Goal: Task Accomplishment & Management: Use online tool/utility

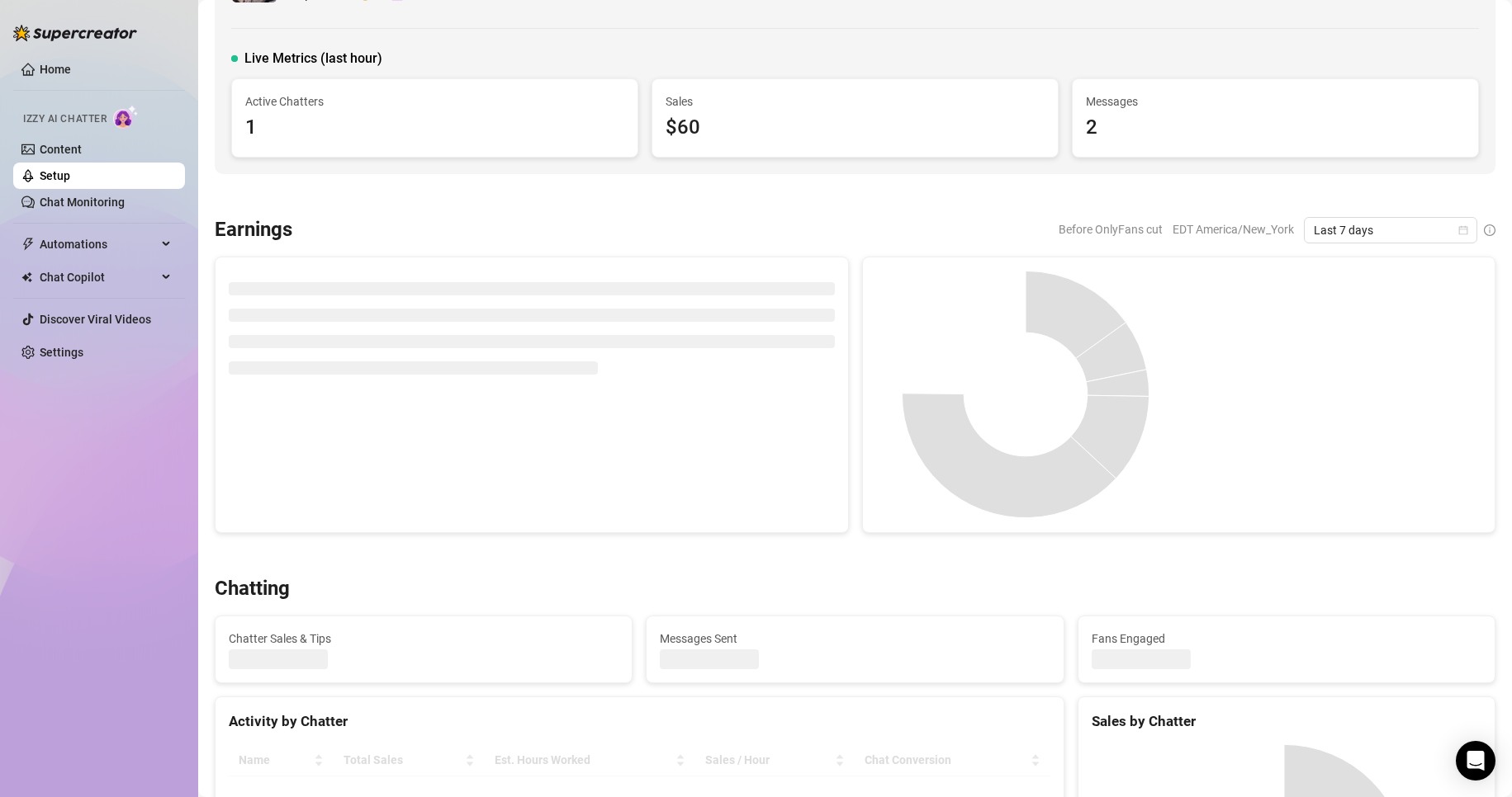
scroll to position [105, 0]
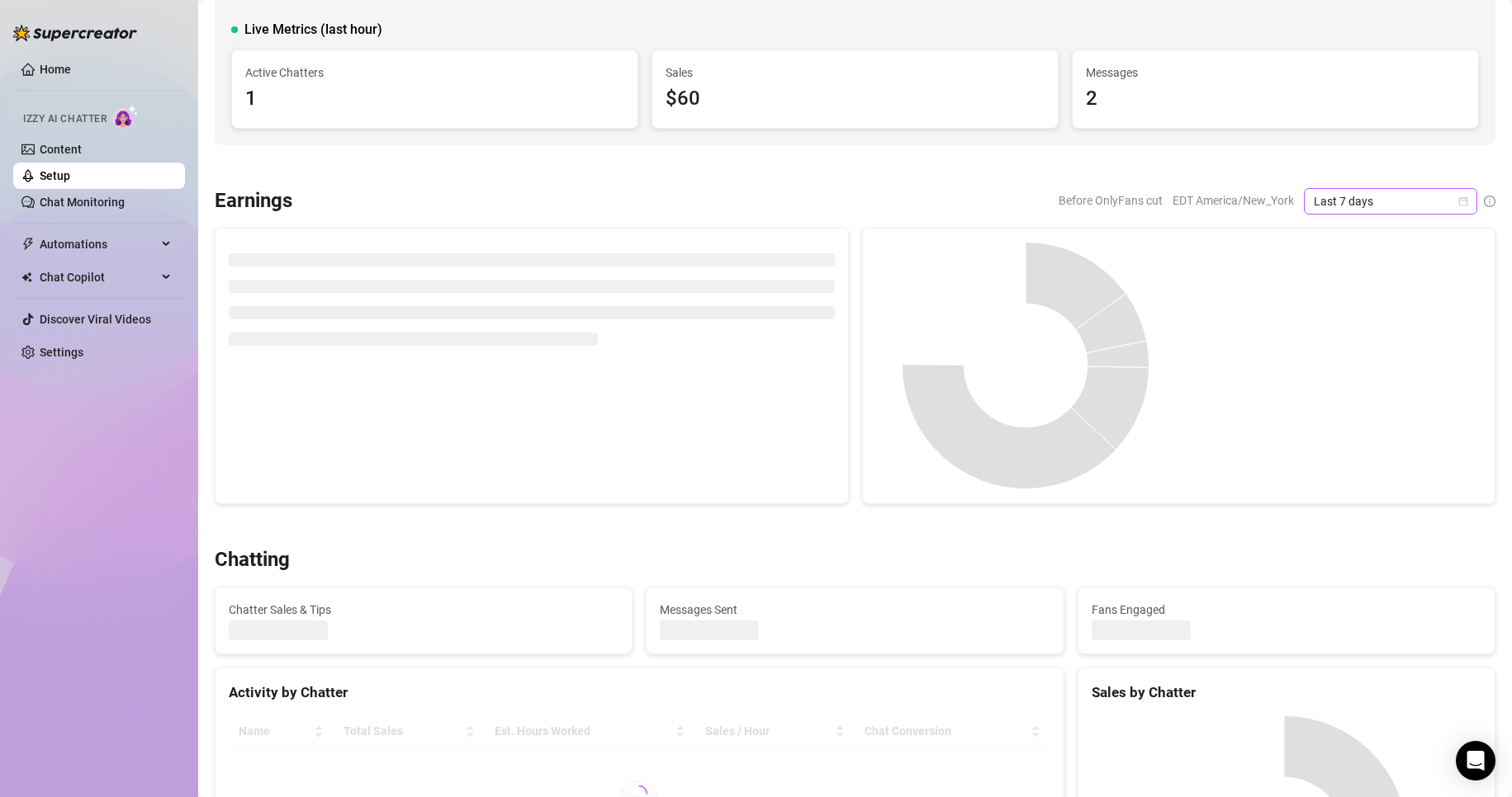
click at [1140, 202] on icon "calendar" at bounding box center [1462, 201] width 10 height 10
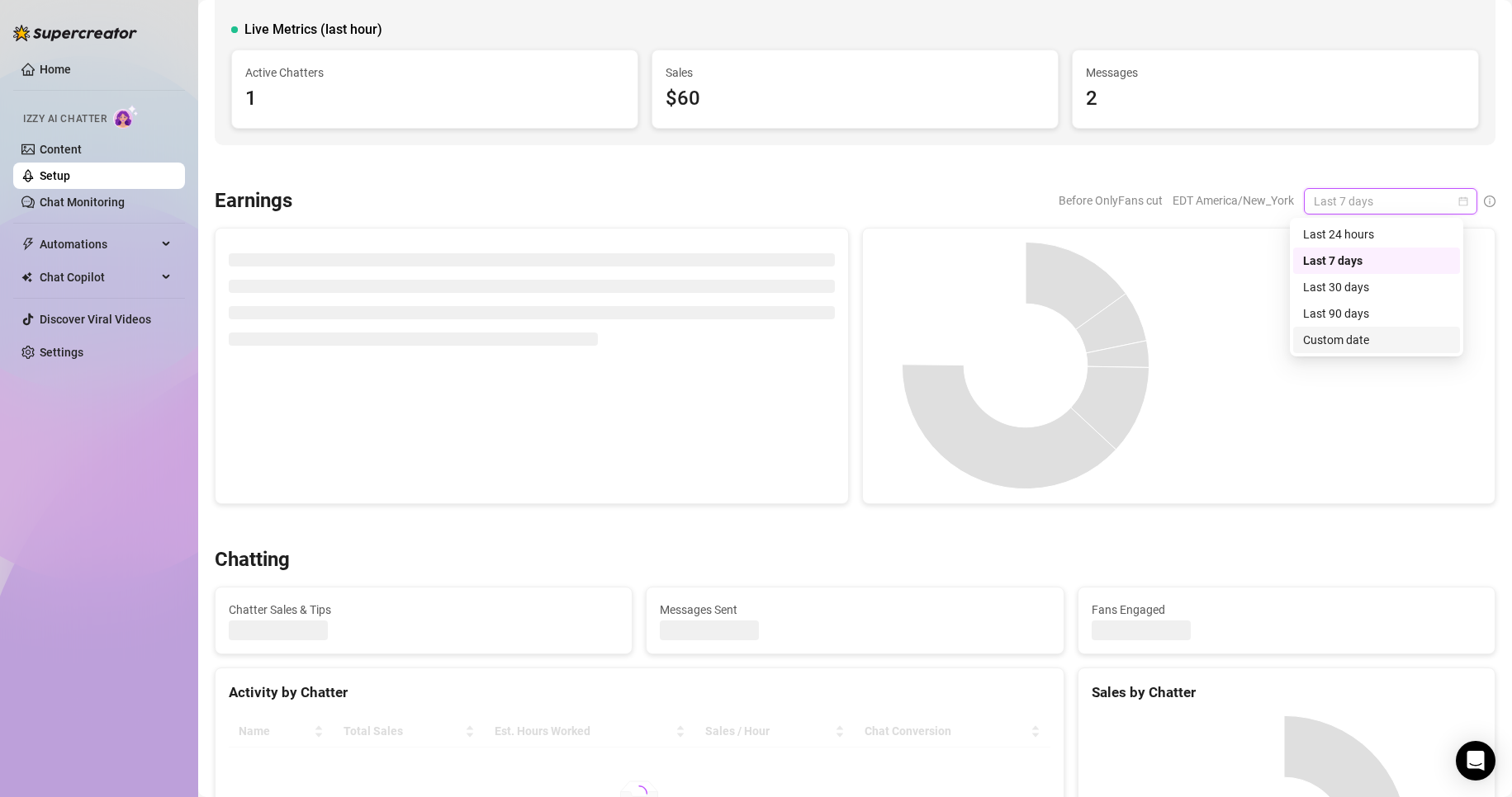
click at [1140, 344] on div "Custom date" at bounding box center [1376, 339] width 147 height 18
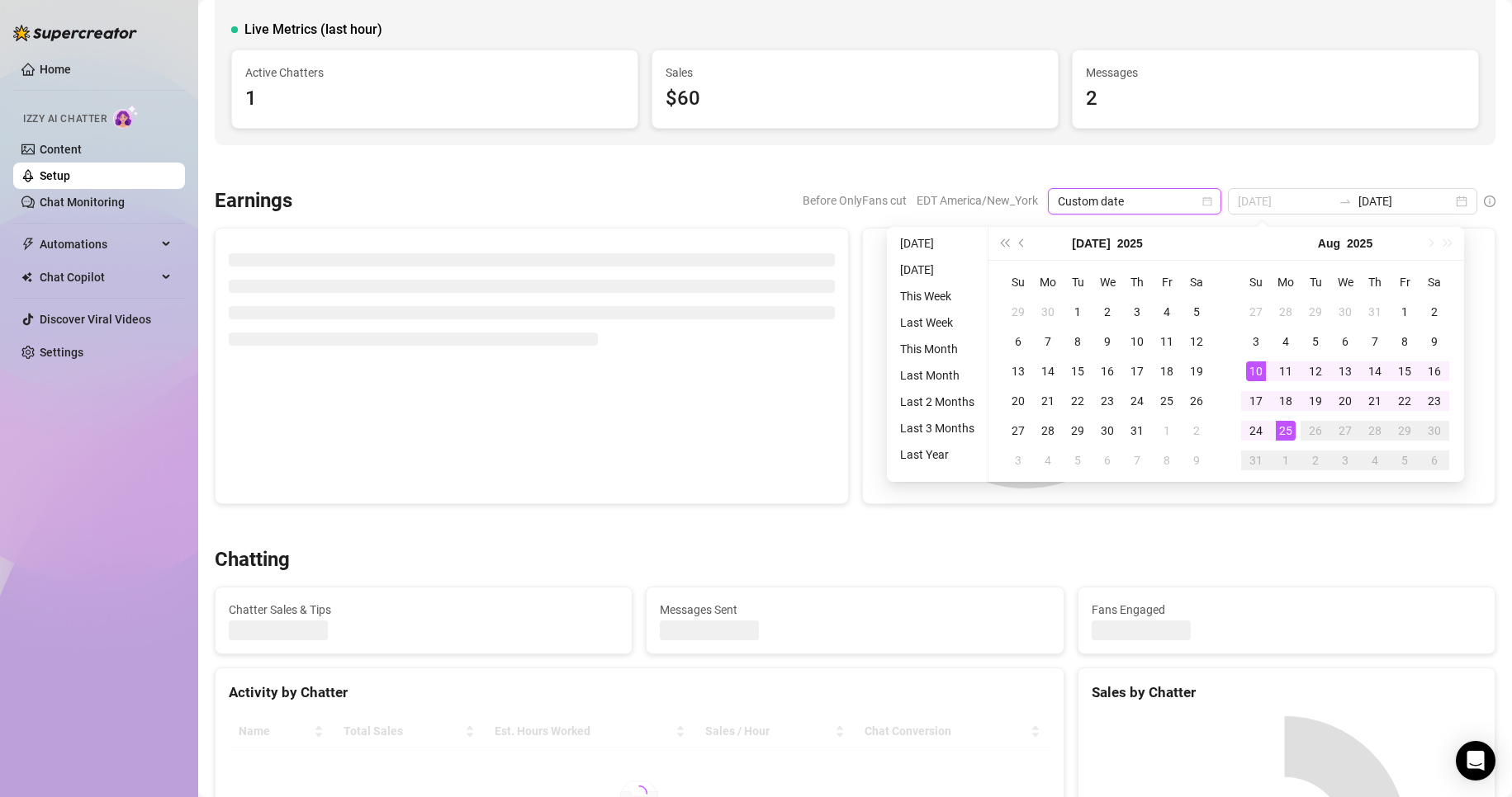
type input "[DATE]"
click at [1140, 426] on div "25" at bounding box center [1285, 430] width 20 height 20
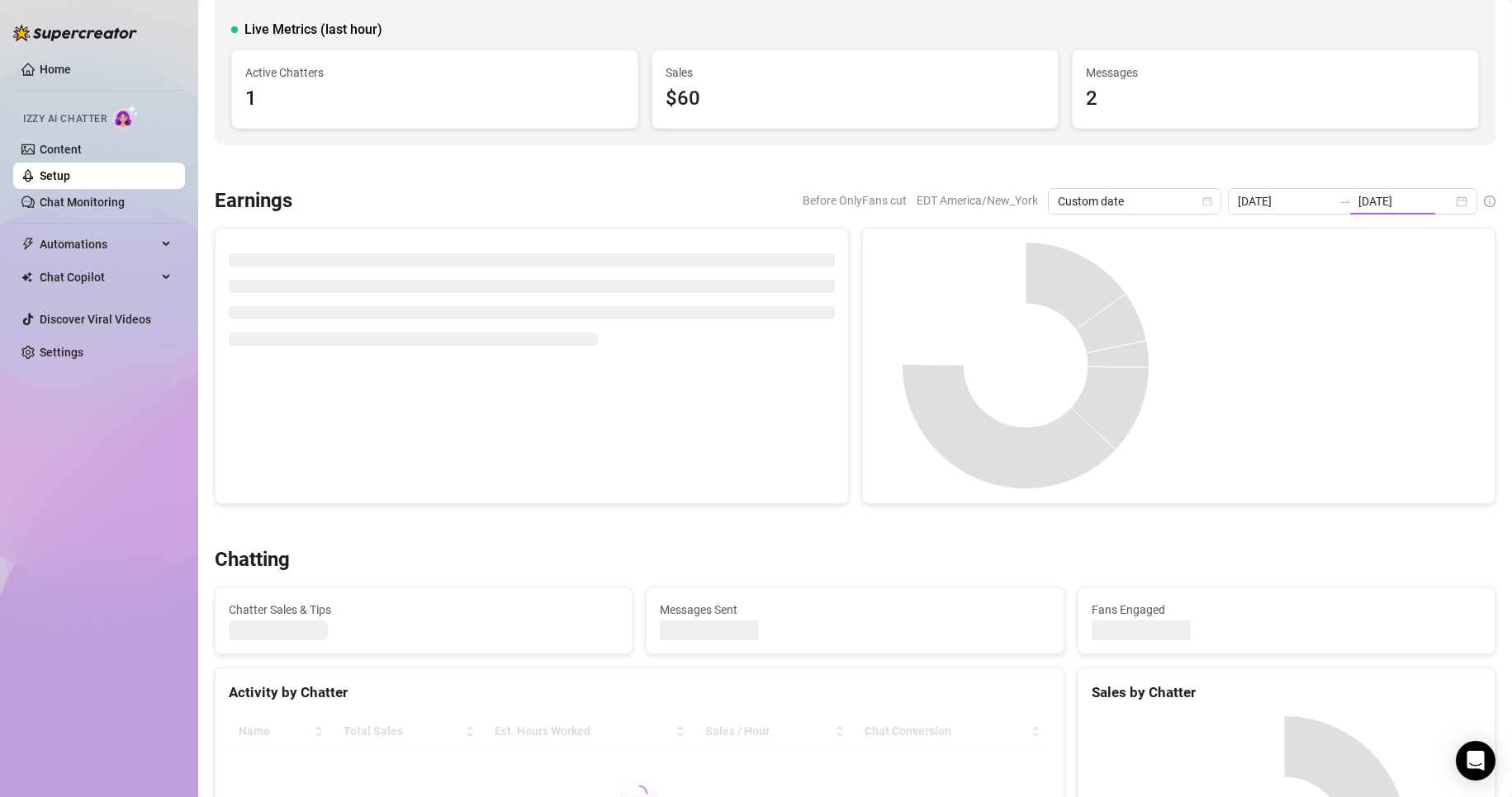
type input "[DATE]"
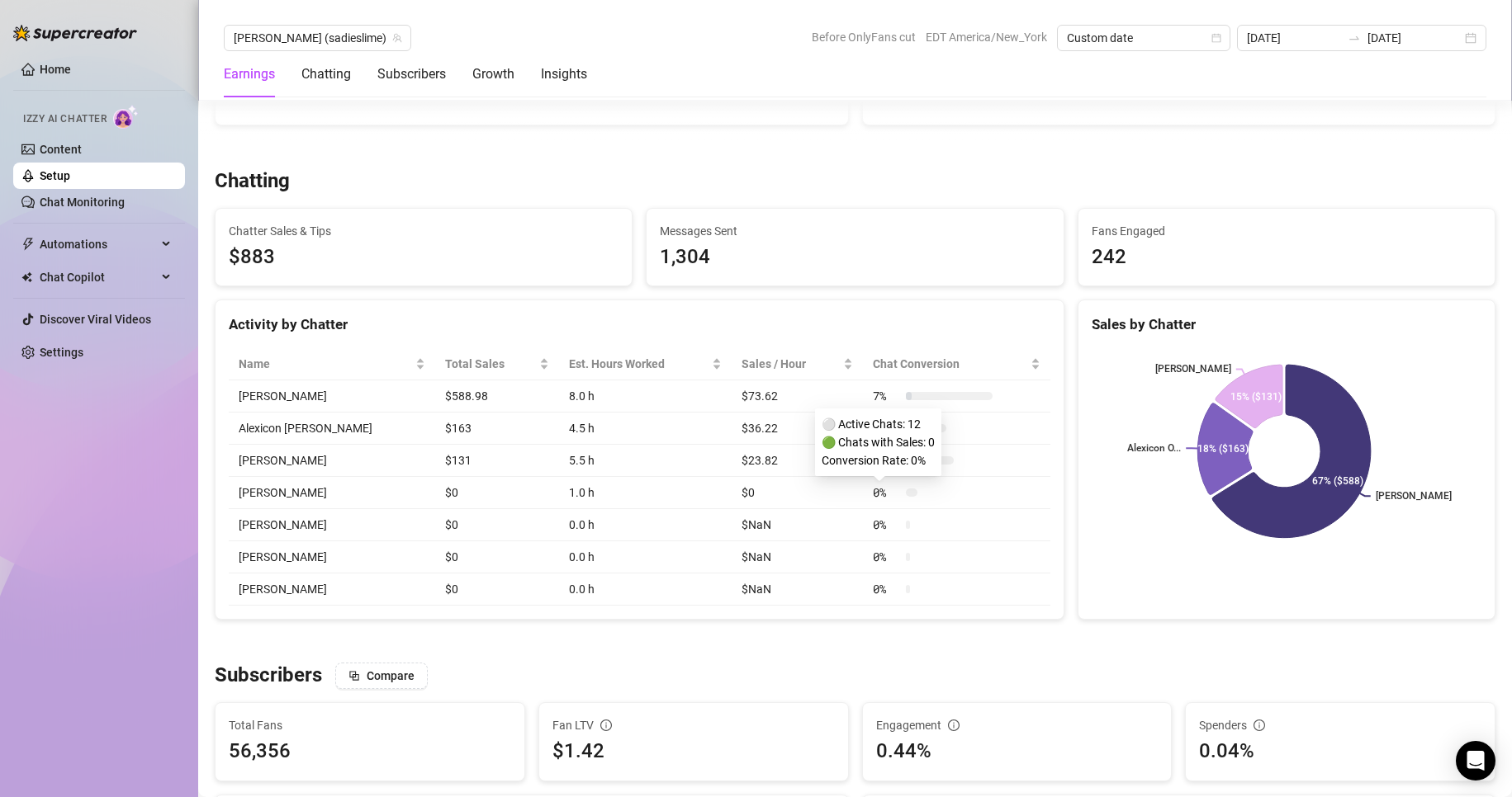
scroll to position [522, 0]
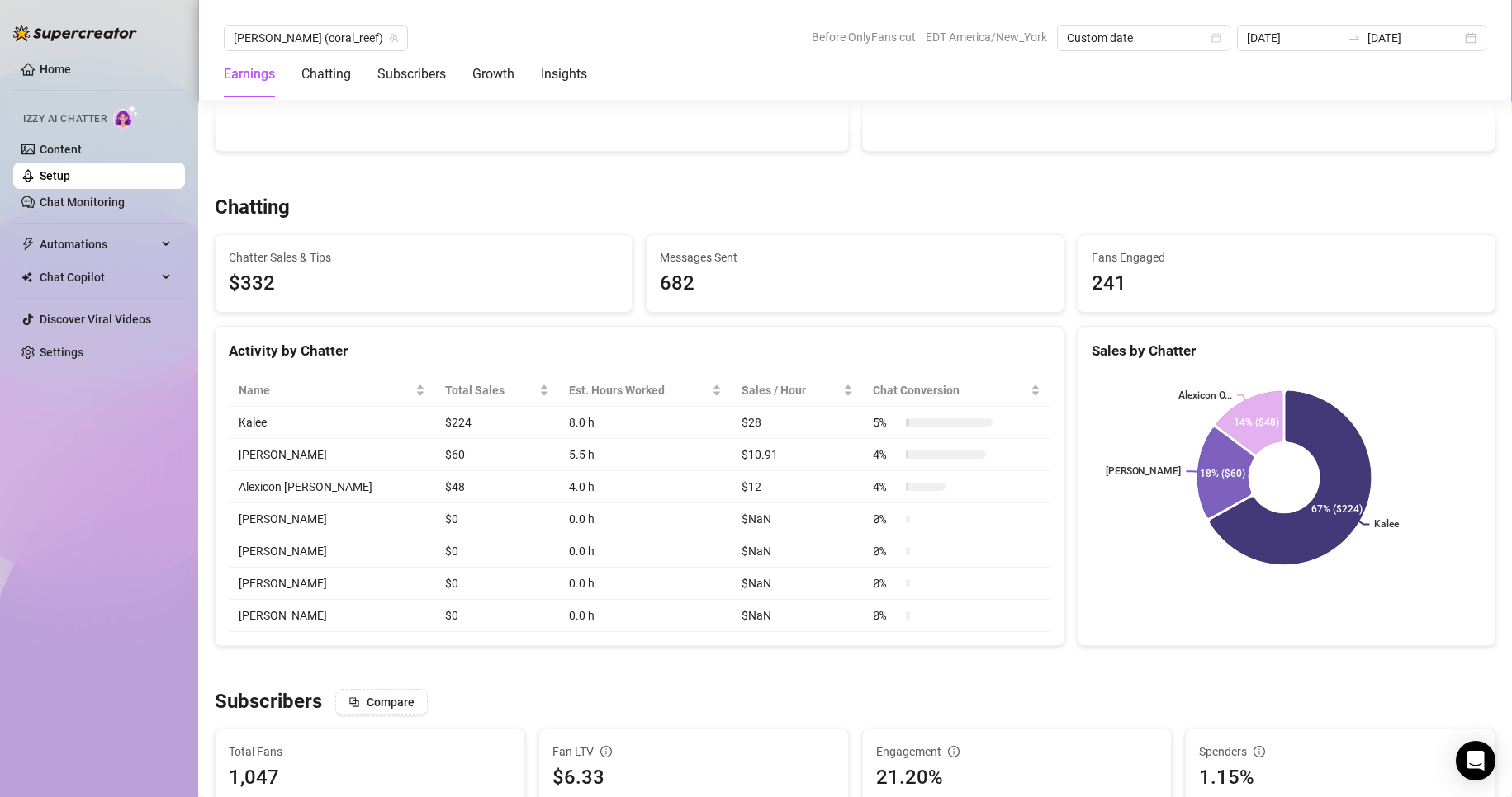
scroll to position [502, 0]
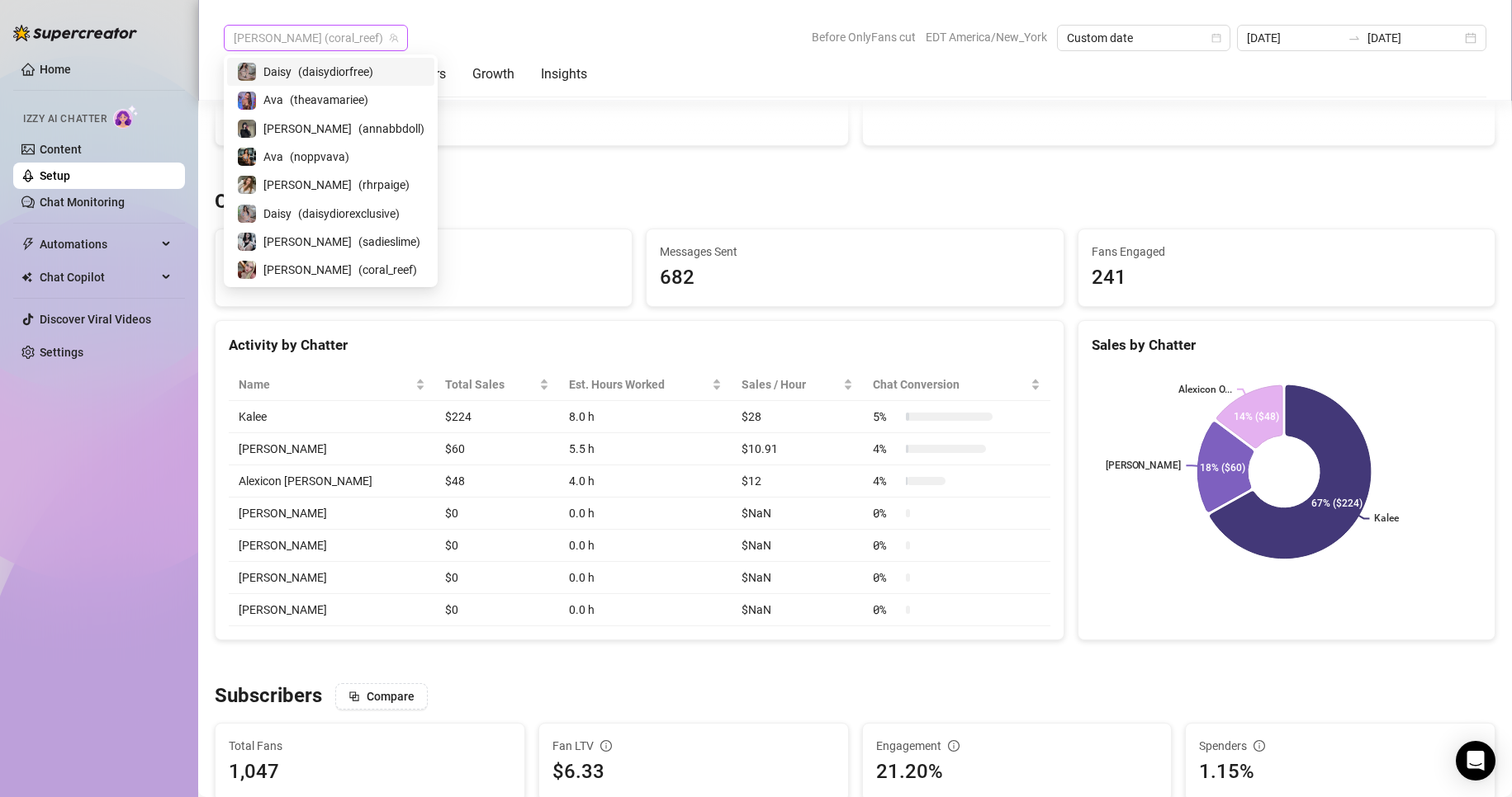
click at [326, 39] on span "[PERSON_NAME] (coral_reef)" at bounding box center [316, 38] width 164 height 24
click at [318, 108] on span "( theavamariee )" at bounding box center [329, 100] width 79 height 18
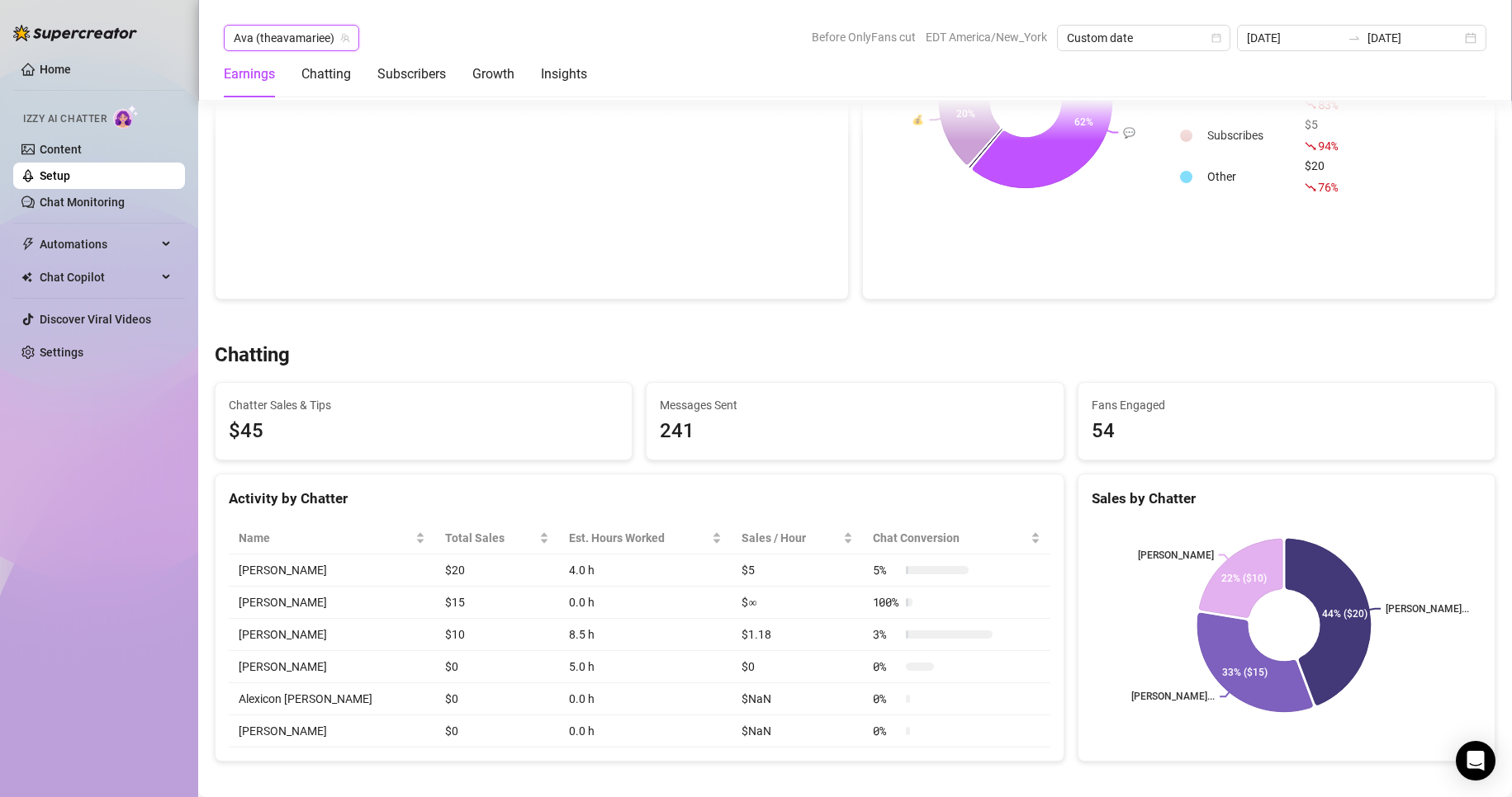
scroll to position [346, 0]
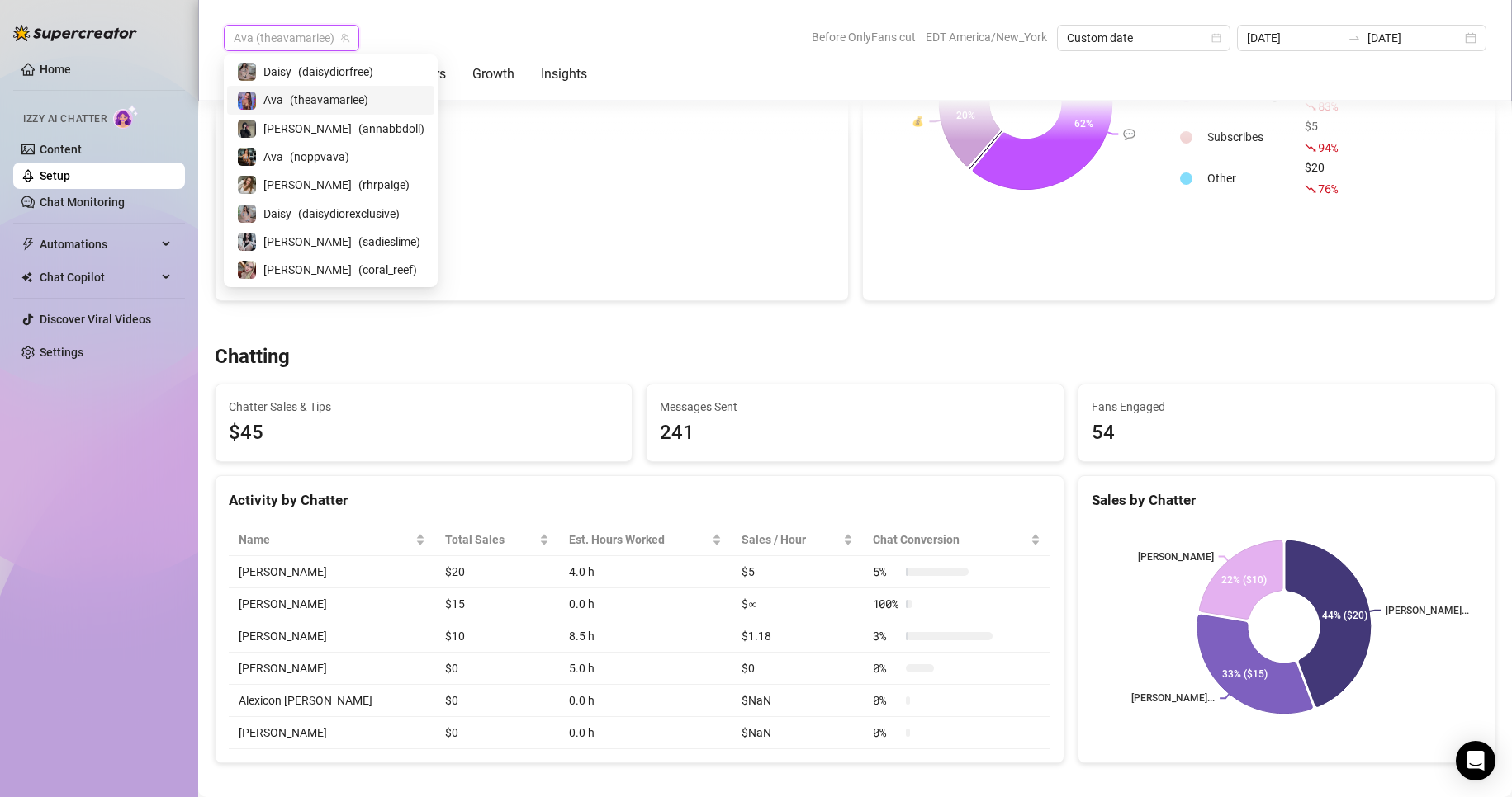
click at [337, 38] on span "Ava (theavamariee)" at bounding box center [291, 38] width 116 height 24
click at [359, 190] on span "( rhrpaige )" at bounding box center [384, 185] width 52 height 18
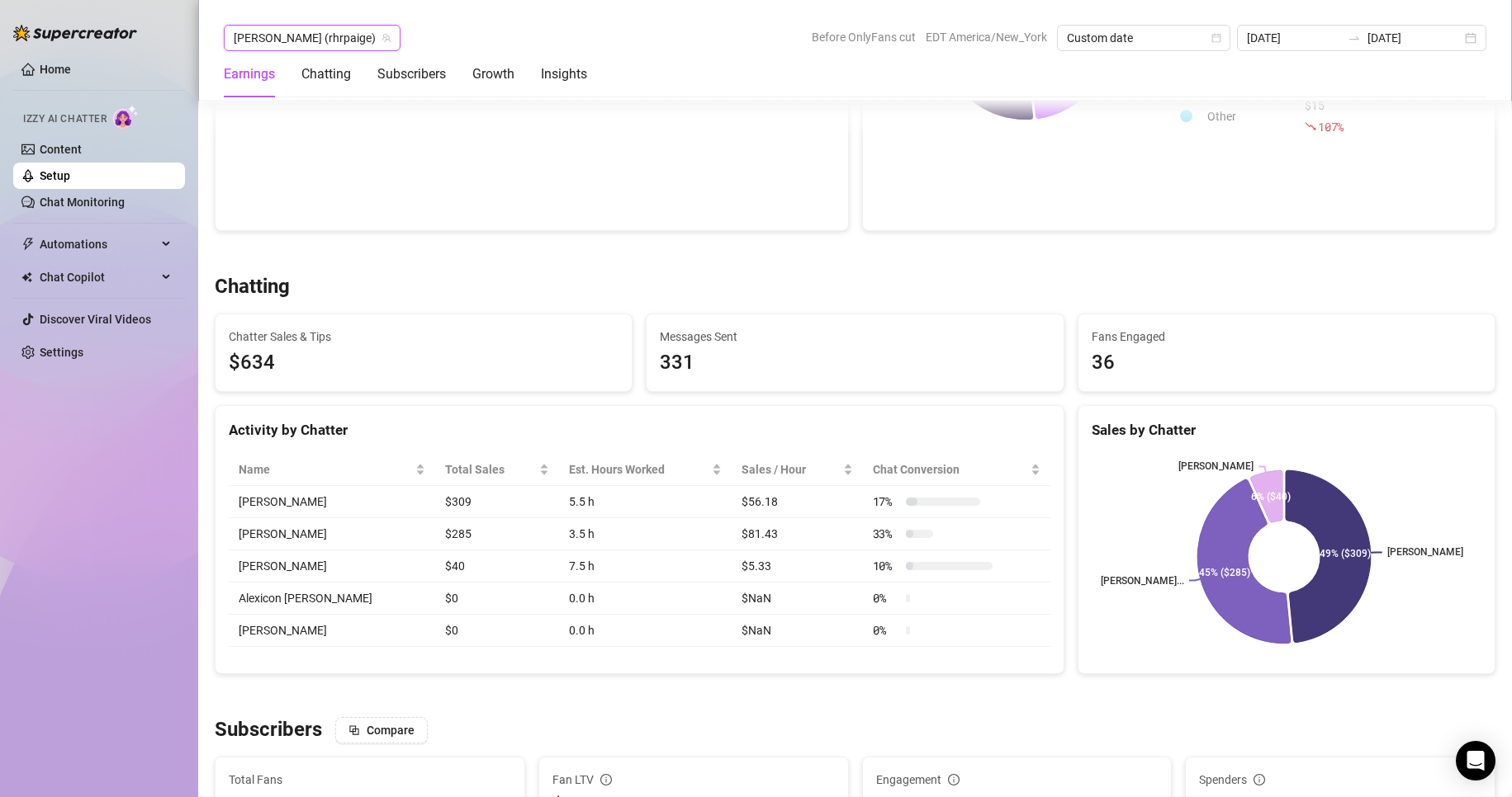
scroll to position [416, 0]
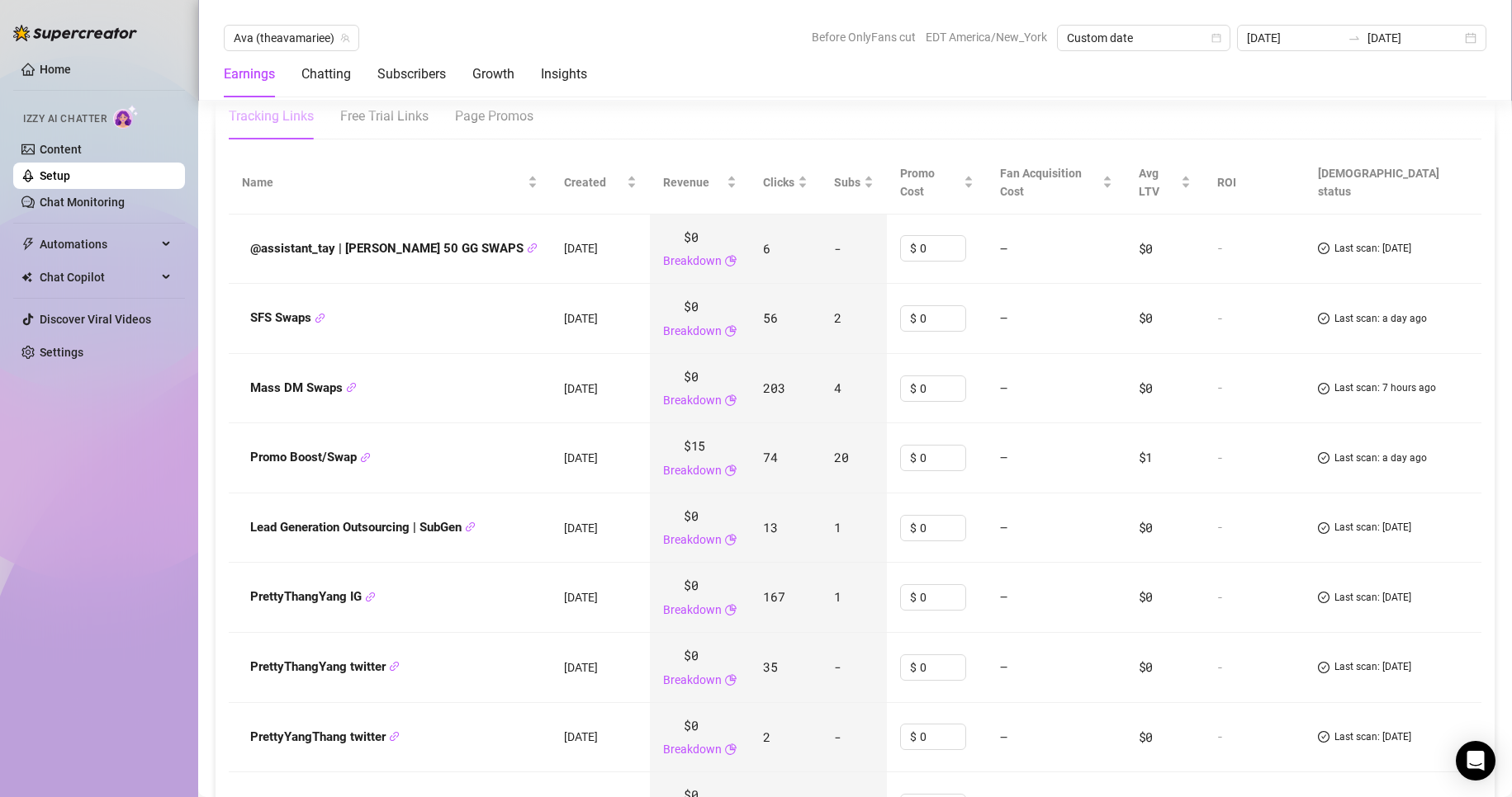
scroll to position [1996, 0]
click at [346, 381] on icon "link" at bounding box center [351, 387] width 10 height 10
click at [322, 312] on icon "link" at bounding box center [319, 318] width 10 height 10
click at [528, 242] on icon "link" at bounding box center [532, 247] width 9 height 9
click at [350, 381] on icon "link" at bounding box center [351, 387] width 10 height 10
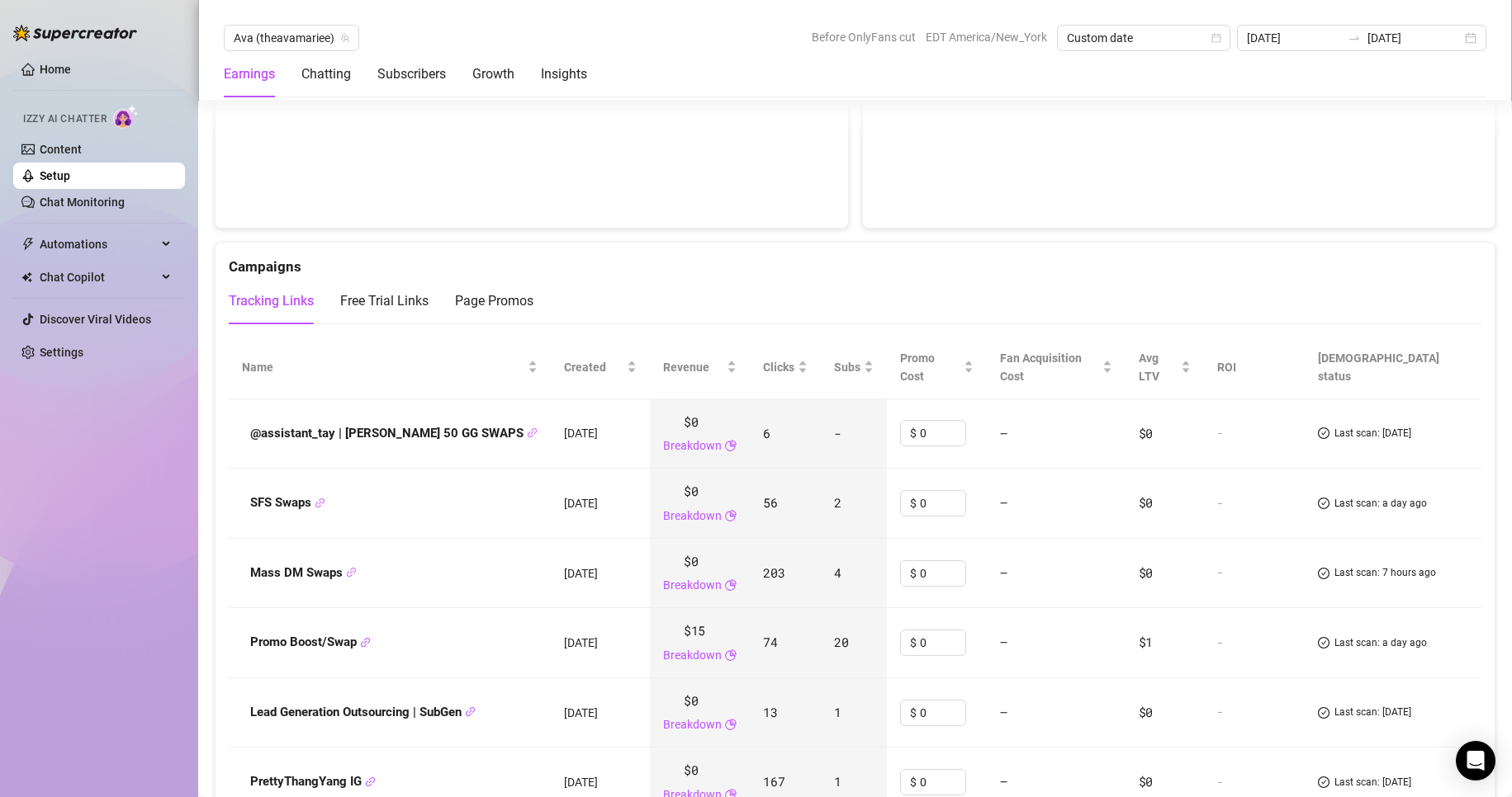
scroll to position [1809, 0]
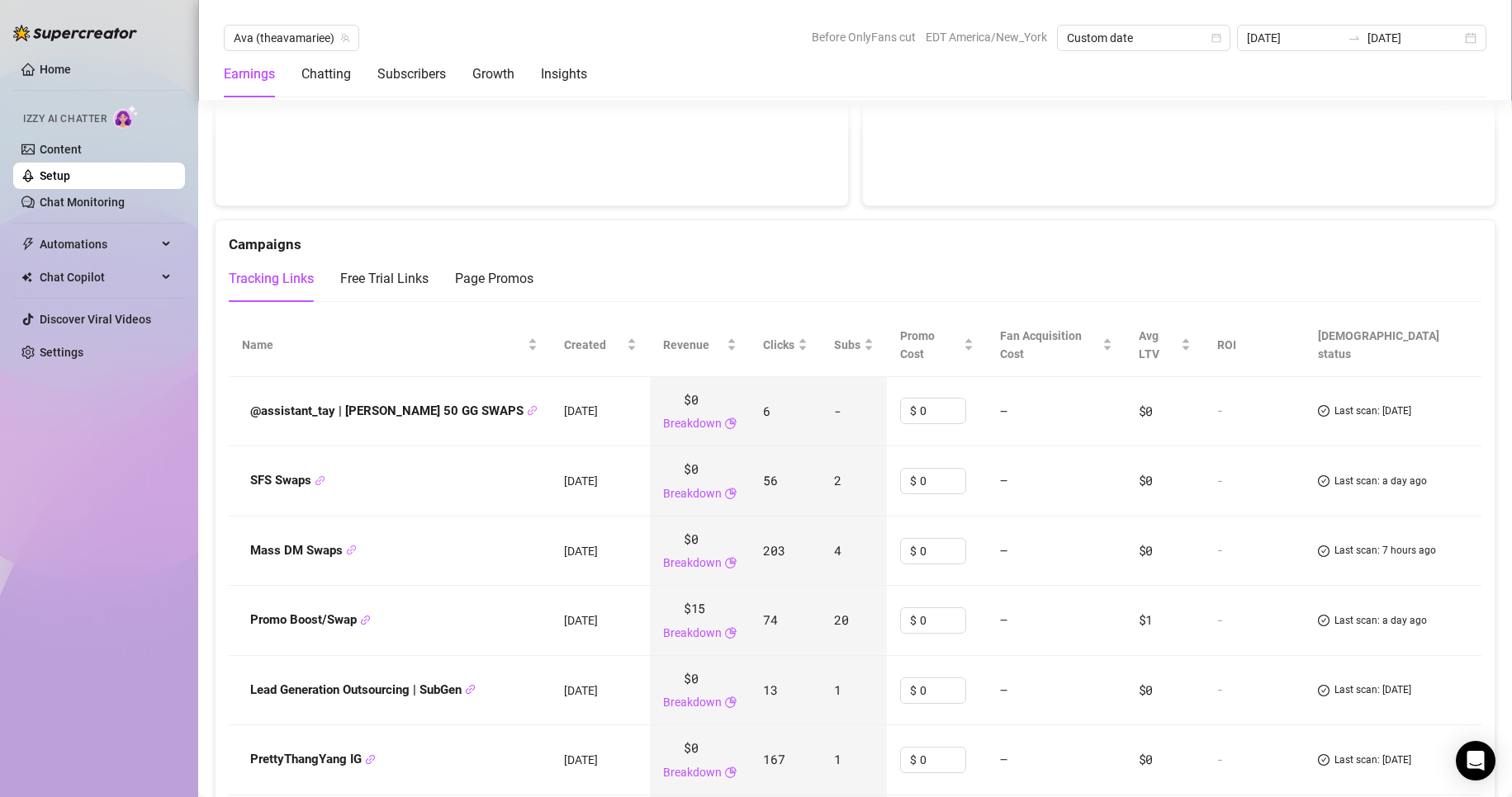
scroll to position [1846, 0]
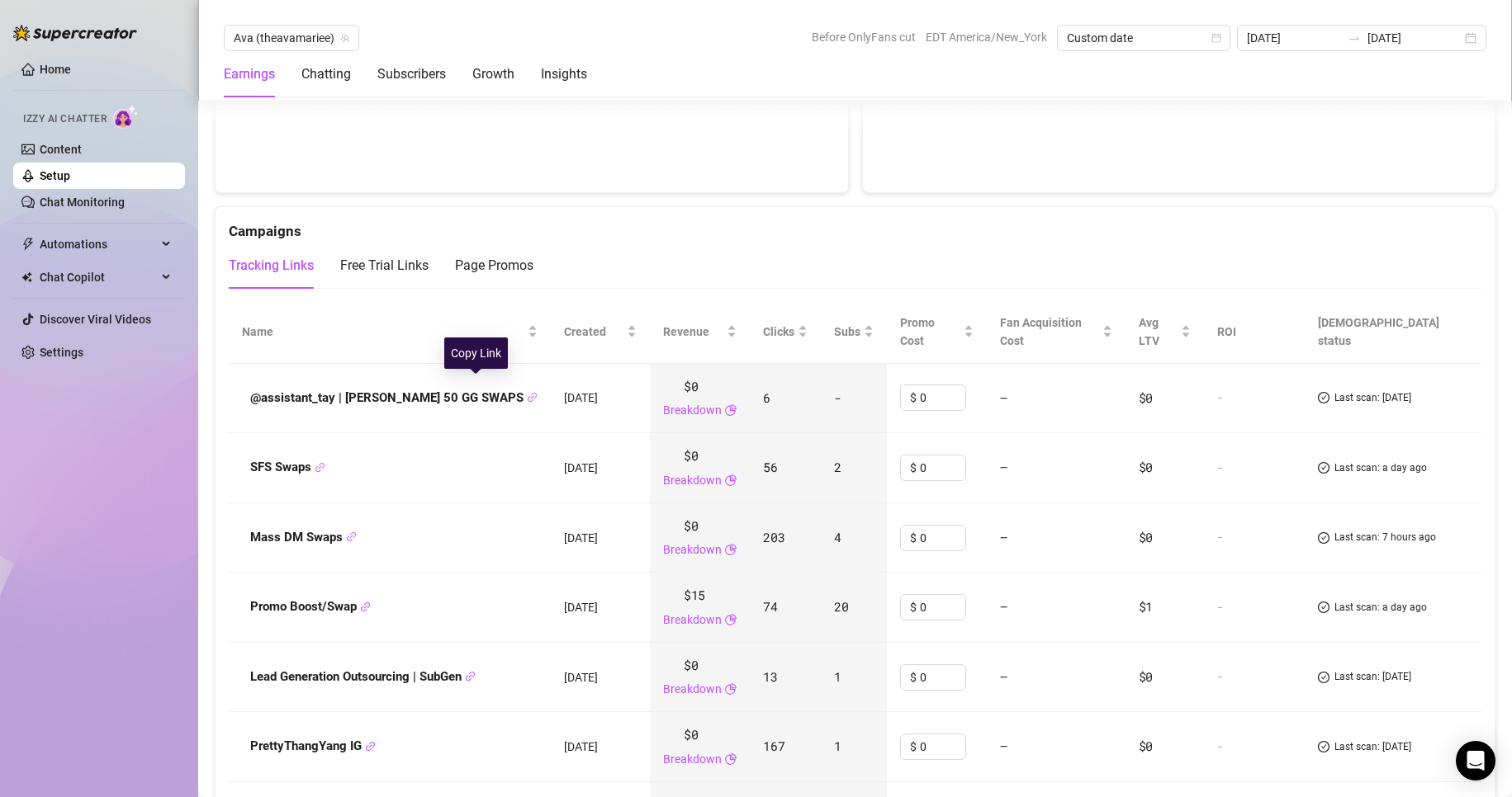
click at [527, 392] on icon "link" at bounding box center [532, 397] width 10 height 10
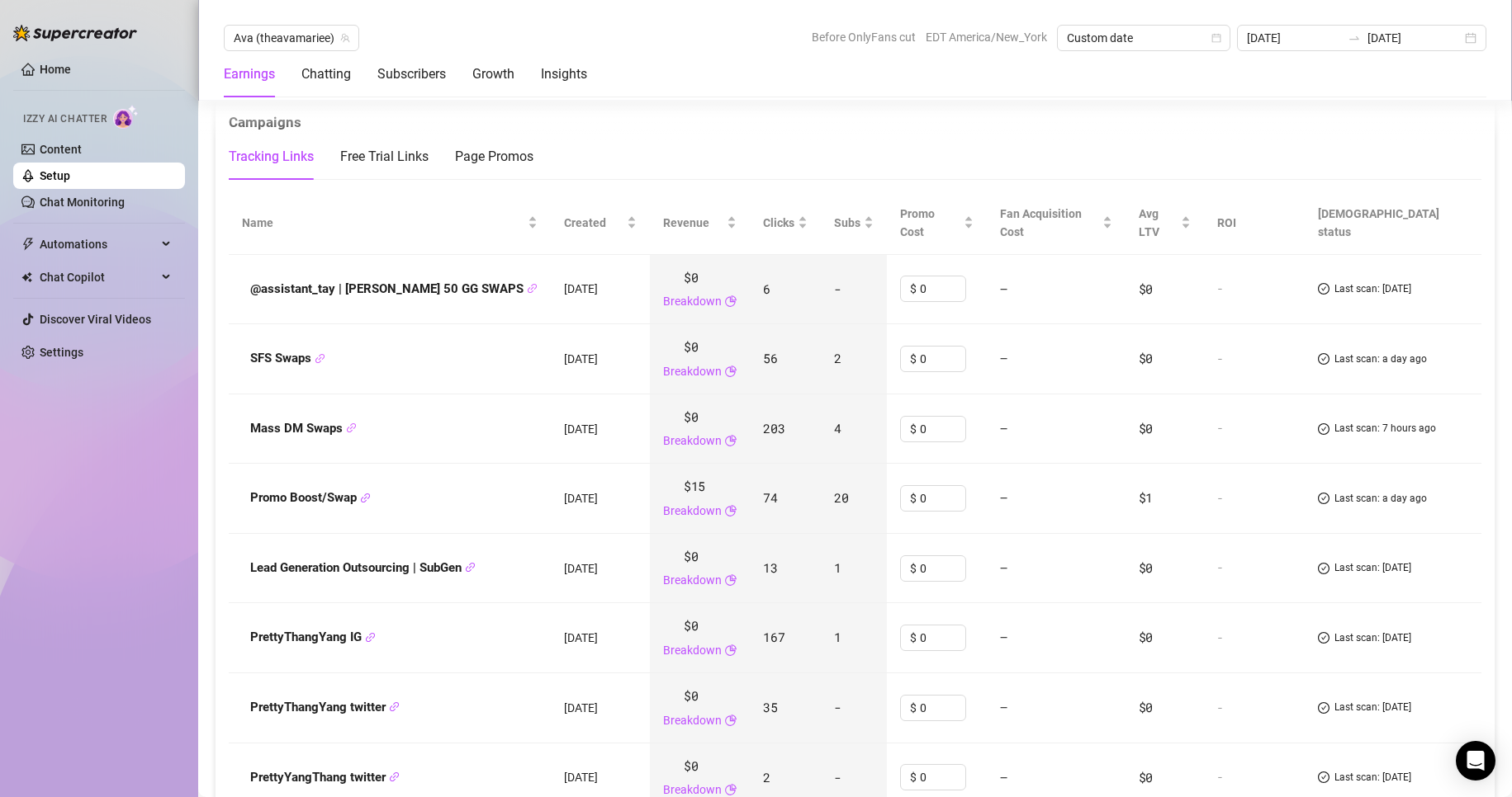
scroll to position [1947, 0]
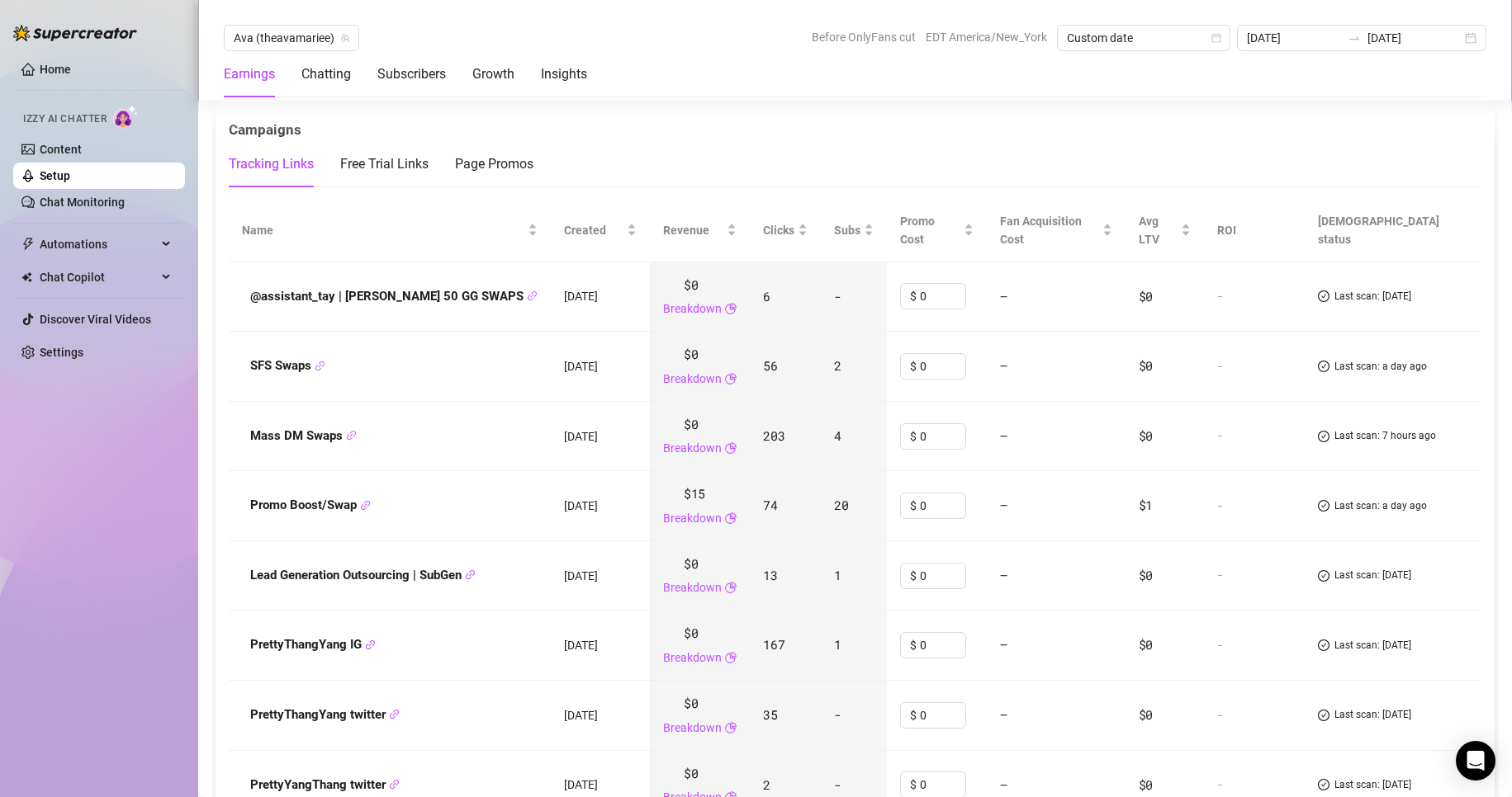
click at [1111, 85] on div "Earnings Chatting Subscribers Growth Insights" at bounding box center [855, 74] width 1263 height 46
